Goal: Information Seeking & Learning: Learn about a topic

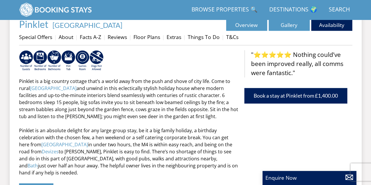
scroll to position [152, 0]
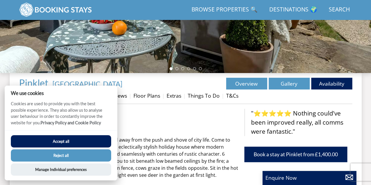
click at [75, 159] on button "Reject all" at bounding box center [61, 155] width 100 height 12
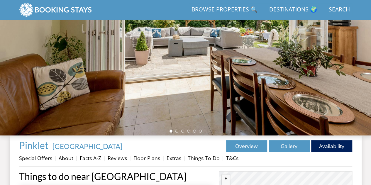
scroll to position [177, 0]
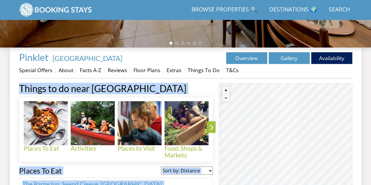
drag, startPoint x: 297, startPoint y: 105, endPoint x: 290, endPoint y: 65, distance: 41.0
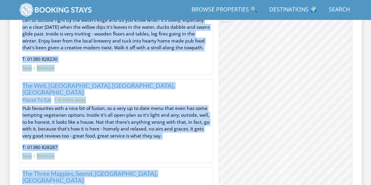
scroll to position [383, 0]
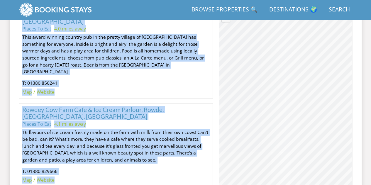
click at [149, 177] on ul "Map Website" at bounding box center [116, 180] width 188 height 7
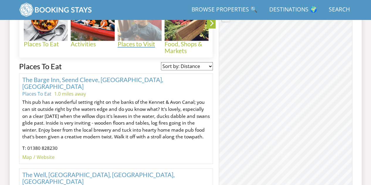
scroll to position [295, 0]
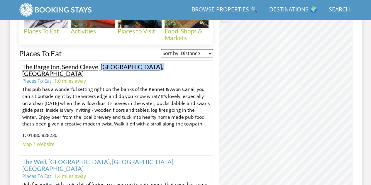
drag, startPoint x: 165, startPoint y: 68, endPoint x: 101, endPoint y: 66, distance: 64.0
click at [101, 66] on h3 "The Barge Inn, Seend Cleeve, Melksham, Wiltshire" at bounding box center [116, 70] width 188 height 13
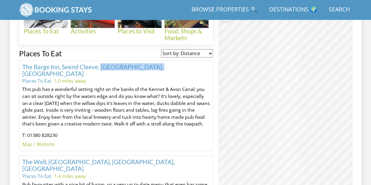
copy link "Melksham, Wiltshire"
click at [148, 116] on p "This pub has a wonderful setting right on the banks of the Kennet & Avon Canal;…" at bounding box center [116, 106] width 188 height 41
drag, startPoint x: 163, startPoint y: 64, endPoint x: 11, endPoint y: 68, distance: 151.4
copy link "The Barge Inn, Seend Cleeve, Melksham, Wiltshire"
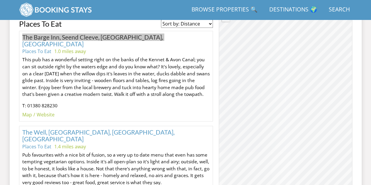
scroll to position [353, 0]
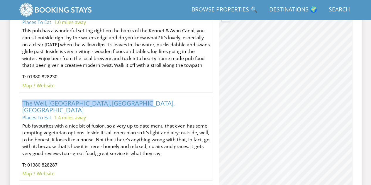
drag, startPoint x: 144, startPoint y: 93, endPoint x: 18, endPoint y: 89, distance: 126.2
copy link "The Well, Bulkington, Devizes, Wiltshire"
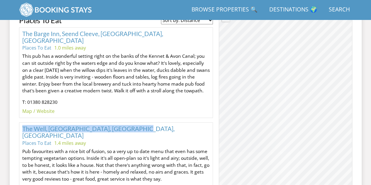
scroll to position [295, 0]
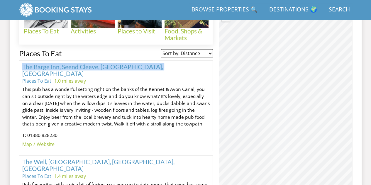
drag, startPoint x: 40, startPoint y: 64, endPoint x: 173, endPoint y: 63, distance: 133.2
click at [173, 63] on div "The Barge Inn, Seend Cleeve, Melksham, Wiltshire Places To Eat 1.0 miles away T…" at bounding box center [116, 105] width 194 height 91
copy link "The Barge Inn, Seend Cleeve, Melksham, Wiltshire"
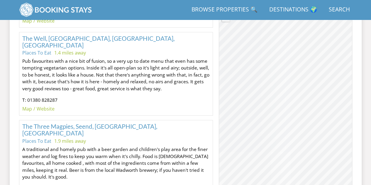
scroll to position [265, 0]
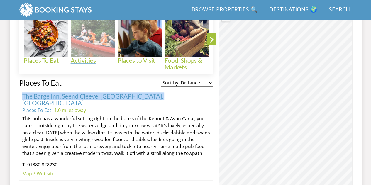
click at [87, 59] on h4 "Activities" at bounding box center [93, 60] width 44 height 7
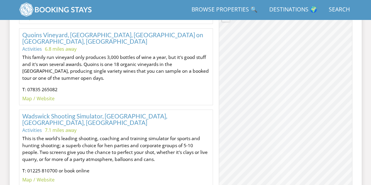
scroll to position [821, 0]
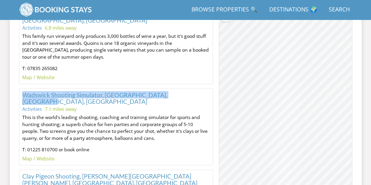
drag, startPoint x: 16, startPoint y: 45, endPoint x: 187, endPoint y: 48, distance: 170.7
click at [187, 48] on div "Properties Pinklet - Wiltshire Overview Gallery Availability Special Offers Abo…" at bounding box center [186, 99] width 352 height 1391
copy link "Wadswick Shooting Simulator, [GEOGRAPHIC_DATA], [GEOGRAPHIC_DATA], [GEOGRAPHIC_…"
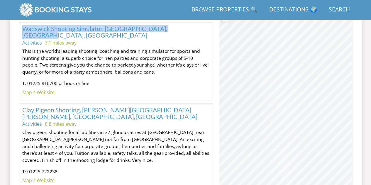
scroll to position [968, 0]
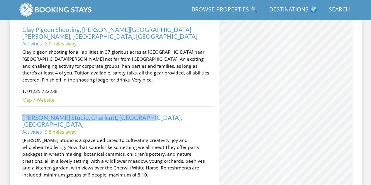
drag, startPoint x: 20, startPoint y: 53, endPoint x: 146, endPoint y: 53, distance: 126.1
copy link "[PERSON_NAME] Studio, Charlcutt, [GEOGRAPHIC_DATA], [GEOGRAPHIC_DATA]"
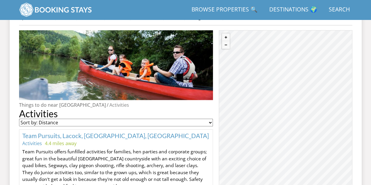
scroll to position [251, 0]
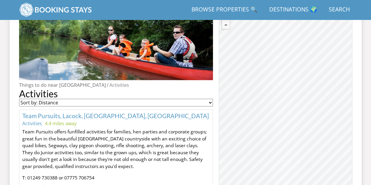
click at [105, 105] on select "Sort by: Distance Sort by: Alphabetical" at bounding box center [116, 103] width 194 height 8
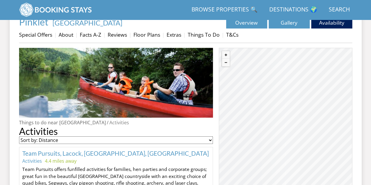
scroll to position [192, 0]
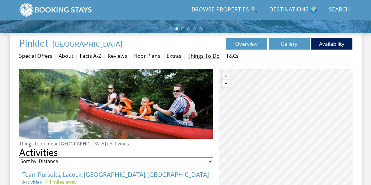
click at [196, 56] on link "Things To Do" at bounding box center [204, 55] width 32 height 7
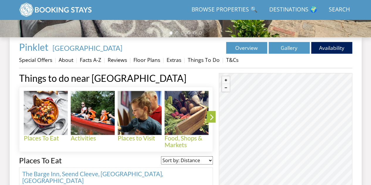
scroll to position [205, 0]
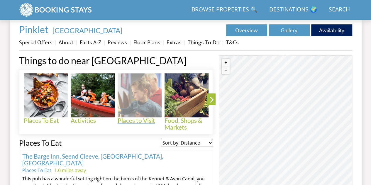
click at [136, 118] on h4 "Places to Visit" at bounding box center [140, 120] width 44 height 7
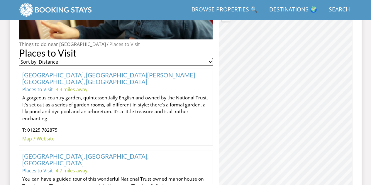
scroll to position [323, 0]
